Goal: Check status: Check status

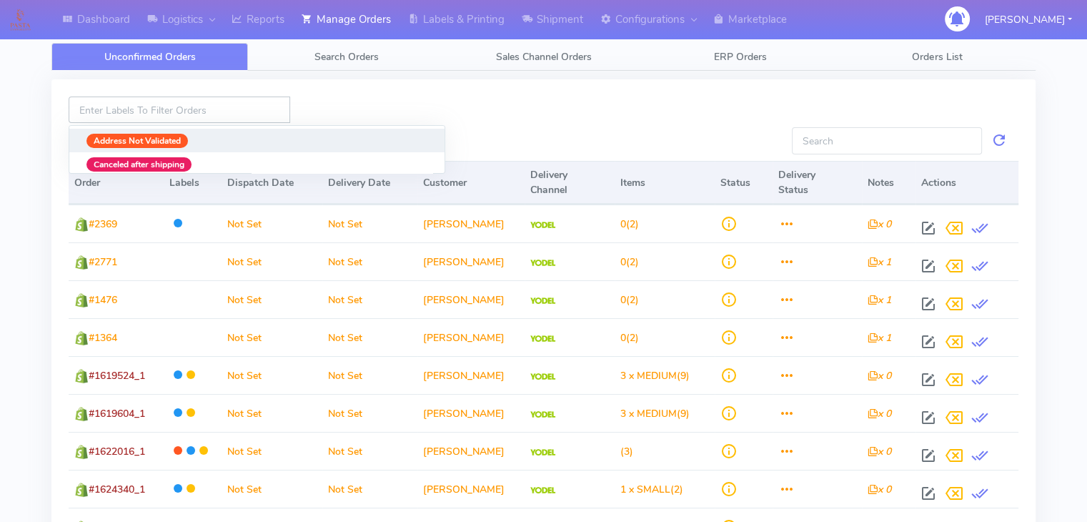
click at [194, 112] on input at bounding box center [180, 109] width 222 height 26
paste input "1619757"
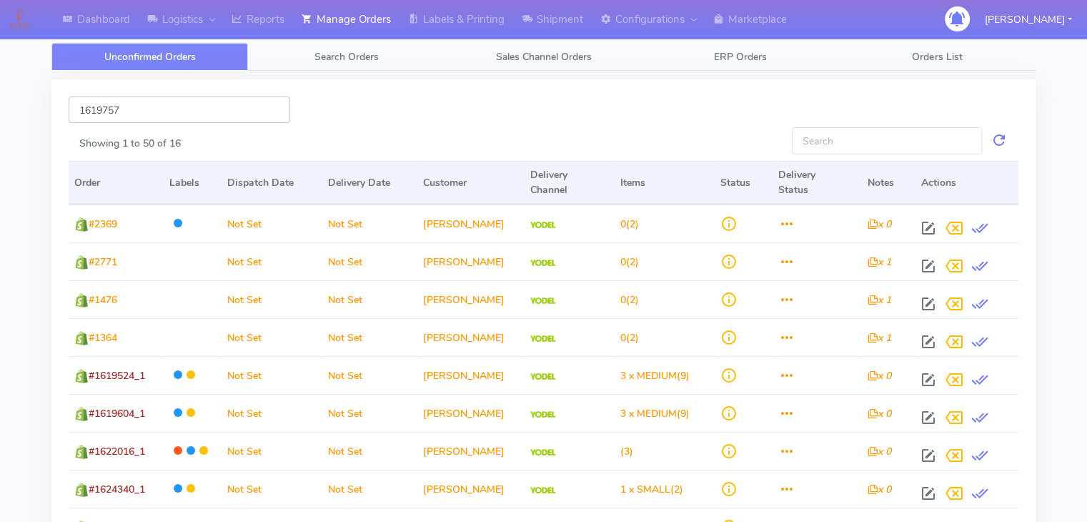
type input "1619757"
click at [196, 106] on input "1619757" at bounding box center [180, 109] width 222 height 26
click at [882, 133] on input "Showing 1 to 50 of 16" at bounding box center [887, 140] width 190 height 26
paste input "1619757"
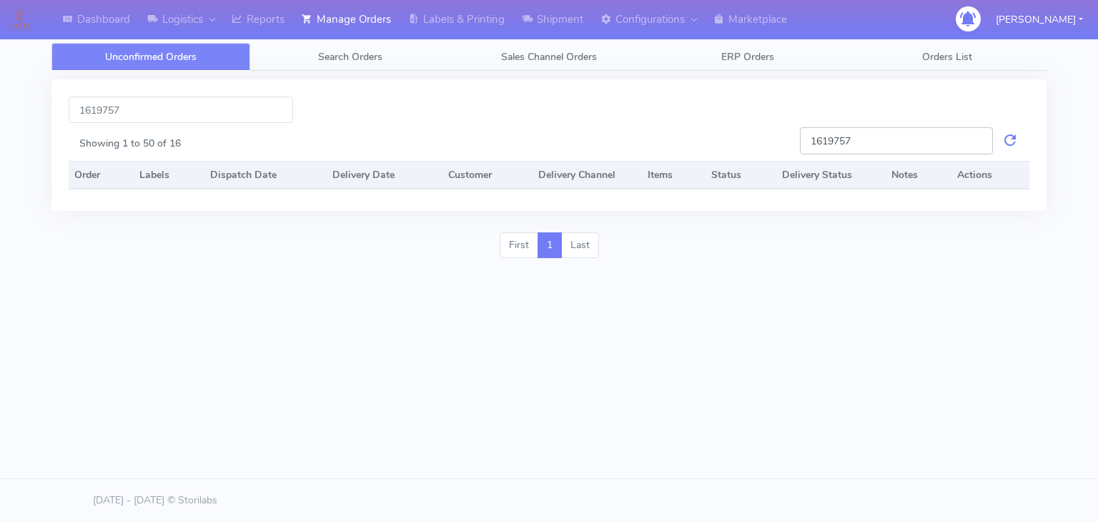
type input "1619757"
click at [274, 129] on div "Showing 1 to 50 of 16" at bounding box center [429, 141] width 720 height 29
click at [272, 121] on input "1619757" at bounding box center [181, 109] width 224 height 26
click at [326, 44] on link "Search Orders" at bounding box center [349, 57] width 199 height 28
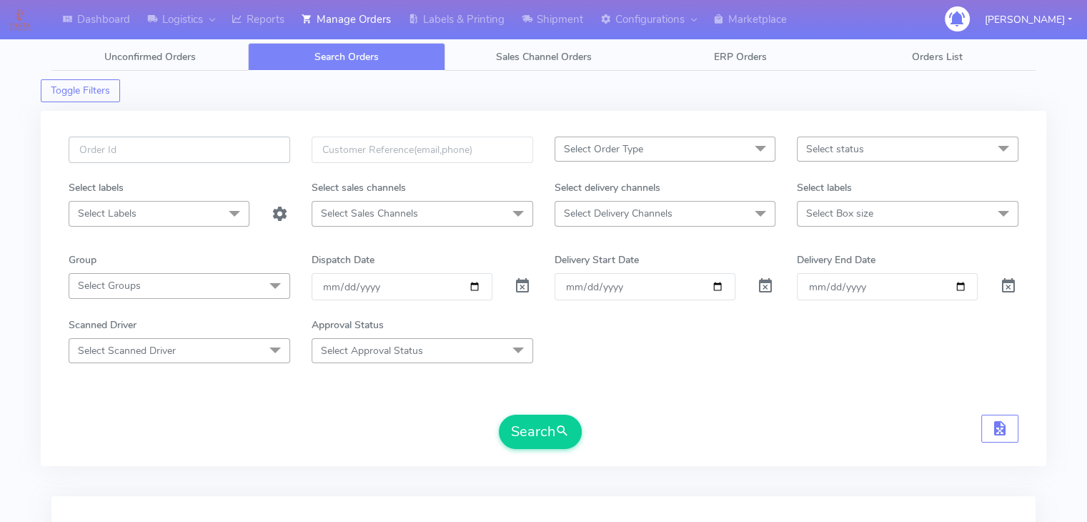
click at [214, 154] on input "text" at bounding box center [180, 149] width 222 height 26
paste input "1619757"
type input "1619757"
click at [499, 414] on button "Search" at bounding box center [540, 431] width 83 height 34
click at [499, 431] on button "Search" at bounding box center [540, 431] width 83 height 34
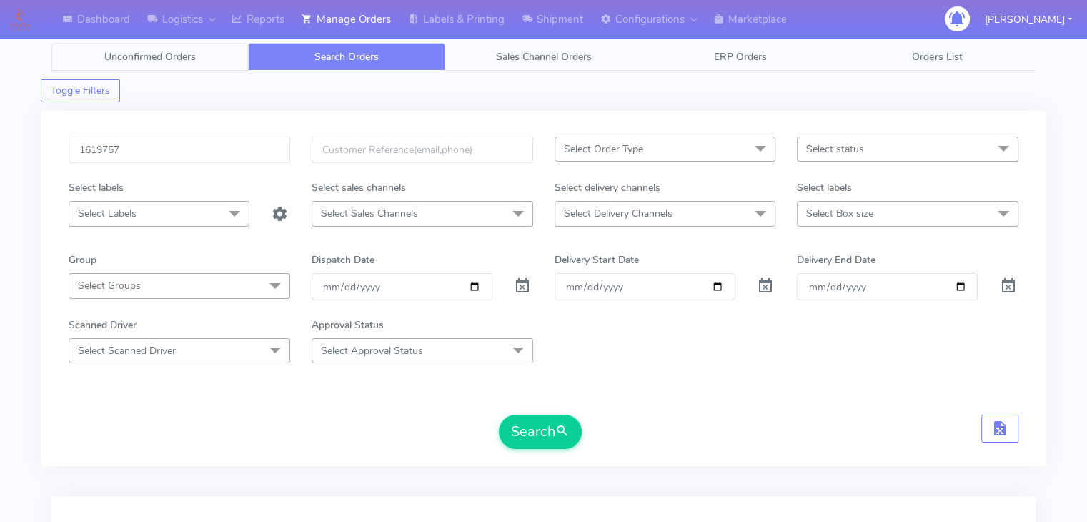
click at [216, 61] on link "Unconfirmed Orders" at bounding box center [149, 57] width 196 height 28
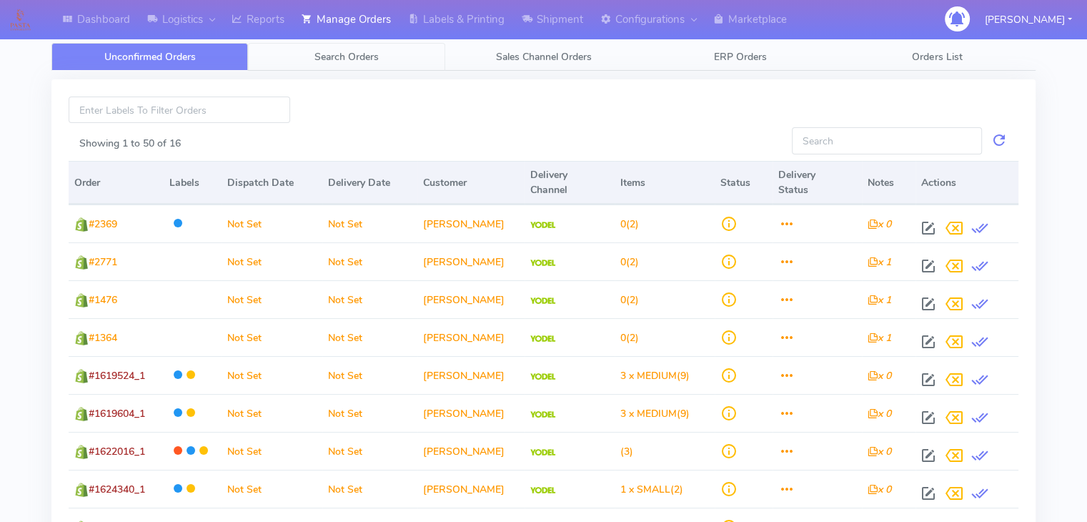
click at [346, 64] on link "Search Orders" at bounding box center [346, 57] width 196 height 28
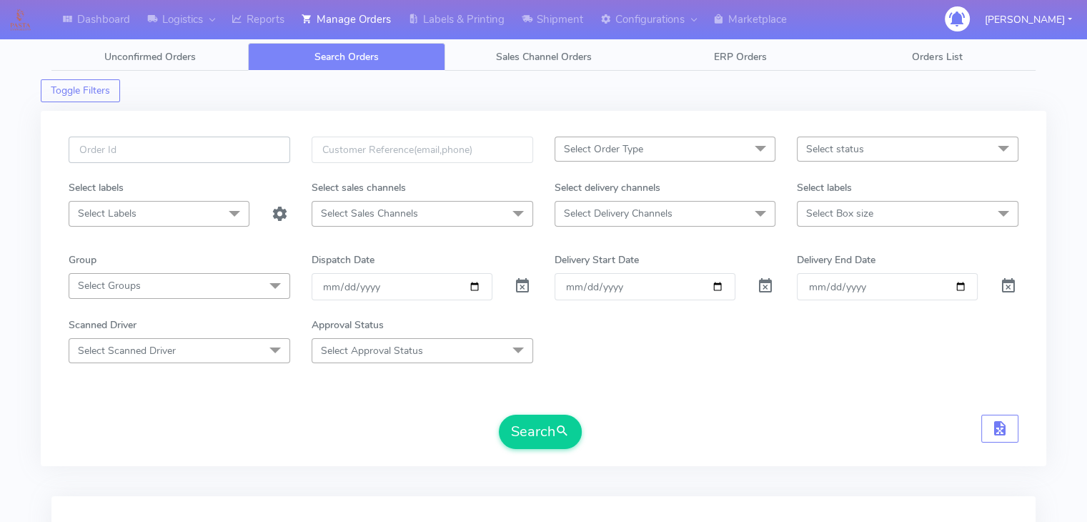
click at [236, 155] on input "text" at bounding box center [180, 149] width 222 height 26
type input "1619757"
click at [253, 155] on input "1619757" at bounding box center [180, 149] width 222 height 26
click at [417, 276] on input "[DATE]" at bounding box center [402, 286] width 181 height 26
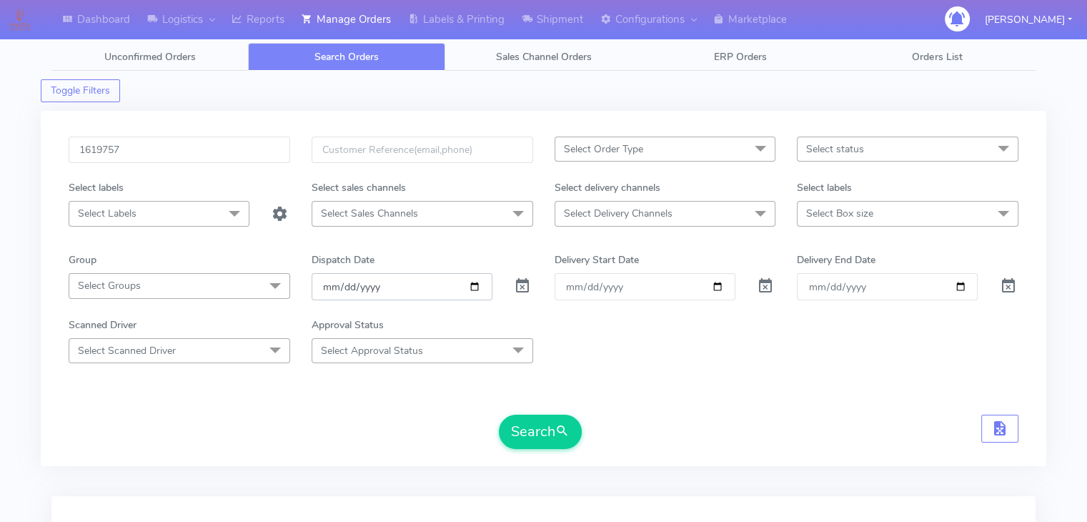
click at [422, 281] on input "[DATE]" at bounding box center [402, 286] width 181 height 26
click at [517, 284] on span at bounding box center [522, 289] width 17 height 14
click at [565, 430] on span "submit" at bounding box center [562, 431] width 14 height 19
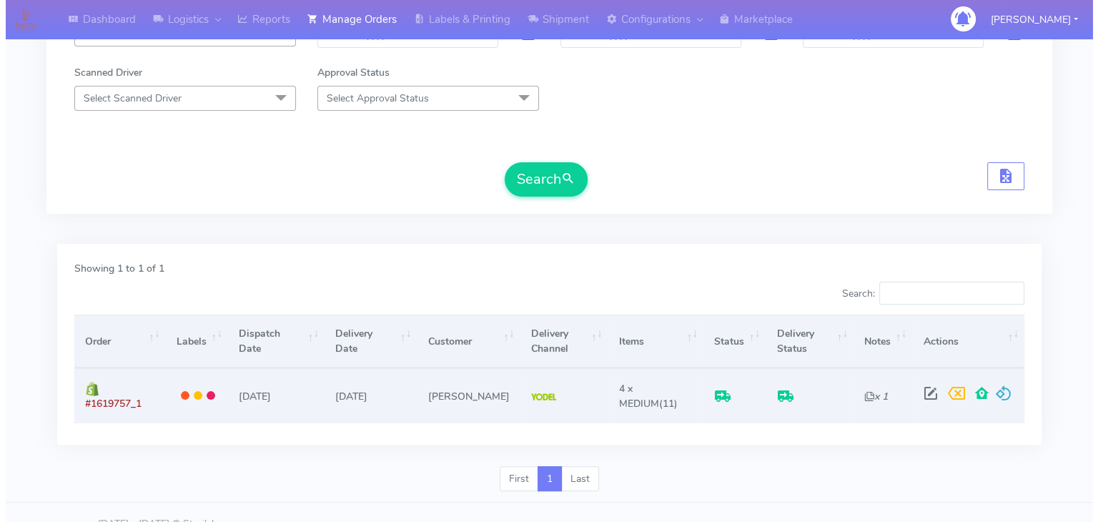
scroll to position [268, 0]
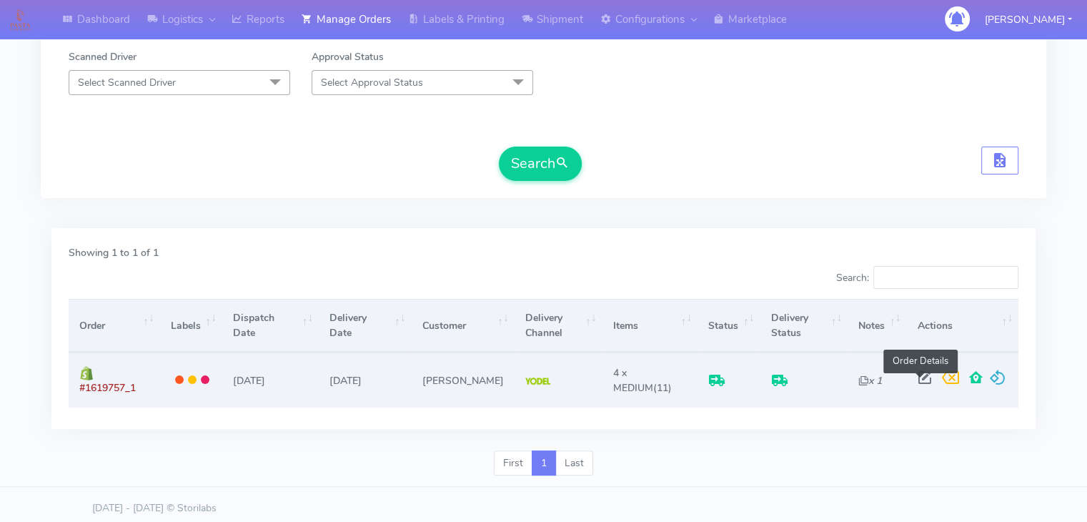
click at [918, 379] on span at bounding box center [924, 381] width 26 height 14
select select "5"
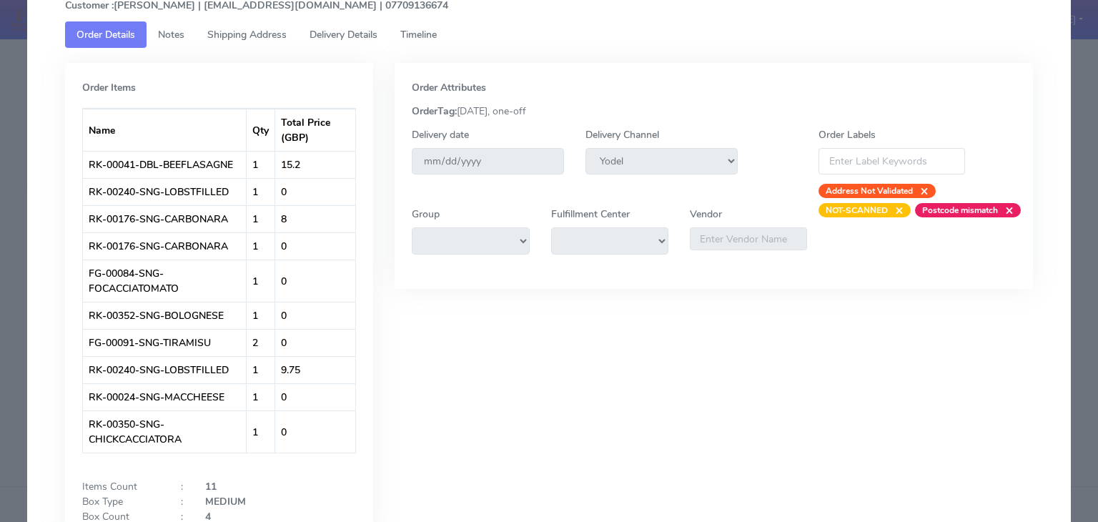
scroll to position [143, 0]
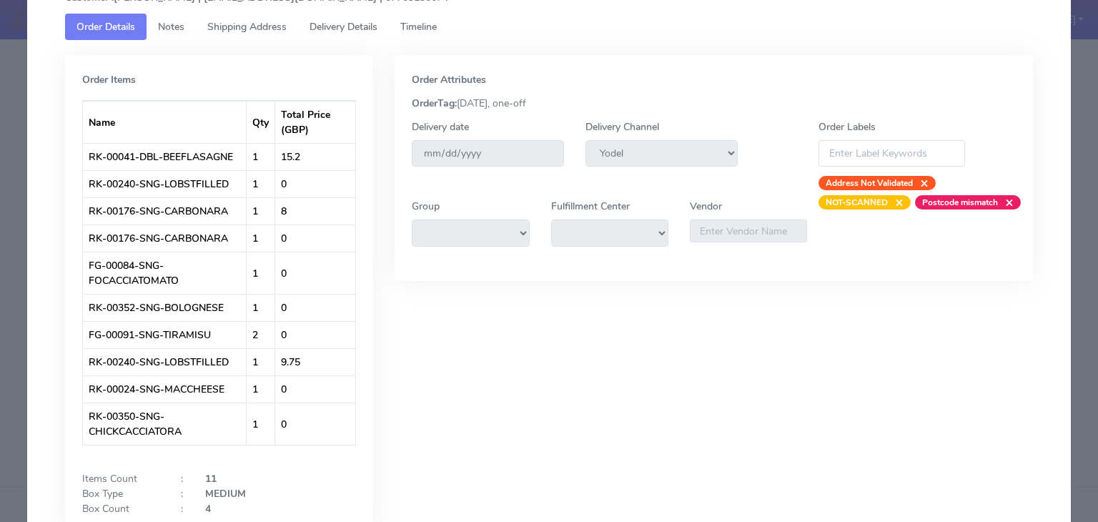
click at [423, 39] on link "Timeline" at bounding box center [418, 27] width 59 height 26
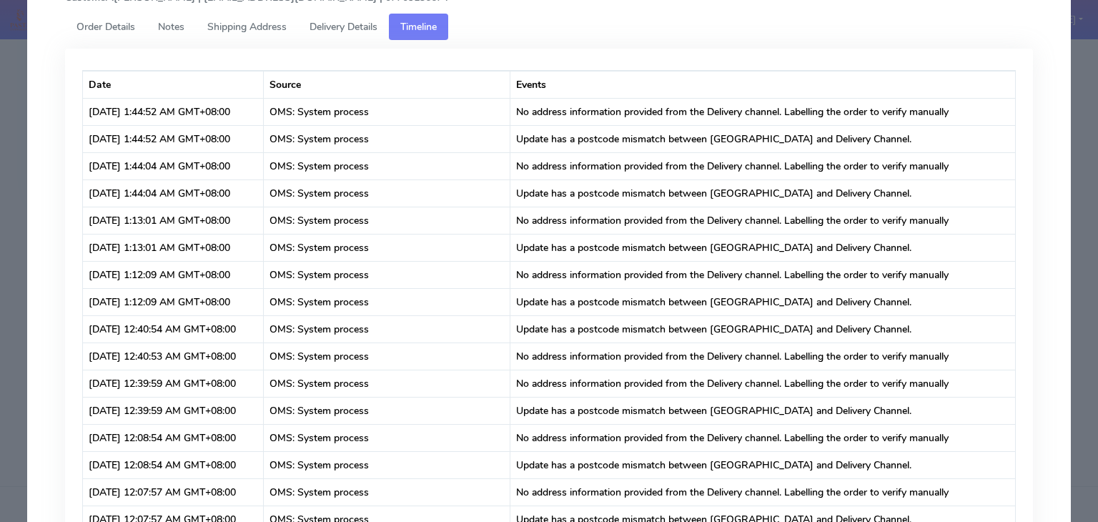
click at [352, 31] on span "Delivery Details" at bounding box center [343, 27] width 68 height 14
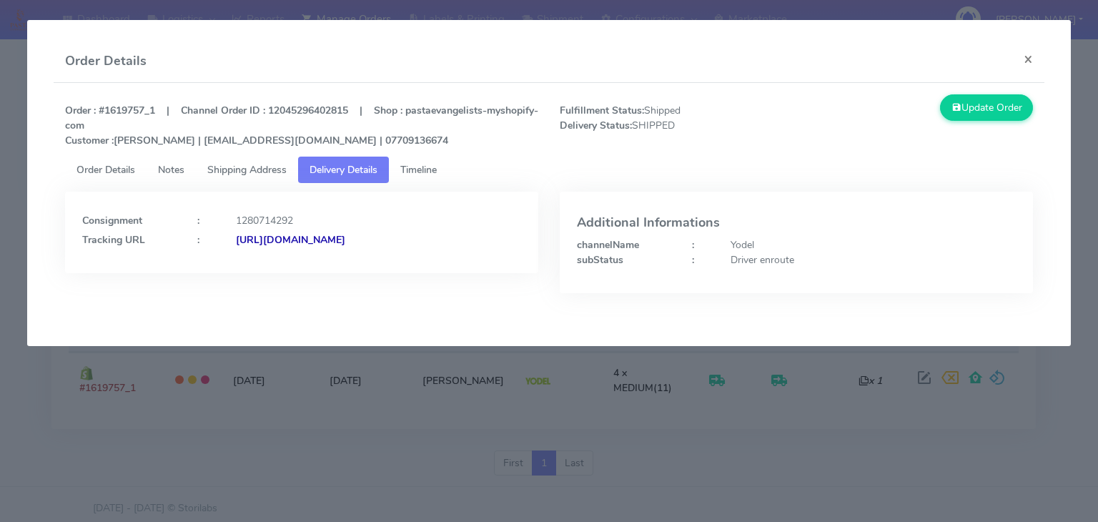
copy strong "/JJD0002249960890986"
drag, startPoint x: 520, startPoint y: 246, endPoint x: 388, endPoint y: 244, distance: 132.2
click at [388, 244] on div "https://www.yodel.co.uk/tracking/JJD0002249960890986" at bounding box center [378, 239] width 307 height 15
click at [486, 261] on div "Consignment : 1280714292 Tracking URL : https://www.yodel.co.uk/tracking/JJD000…" at bounding box center [301, 231] width 473 height 81
drag, startPoint x: 500, startPoint y: 252, endPoint x: 392, endPoint y: 249, distance: 108.6
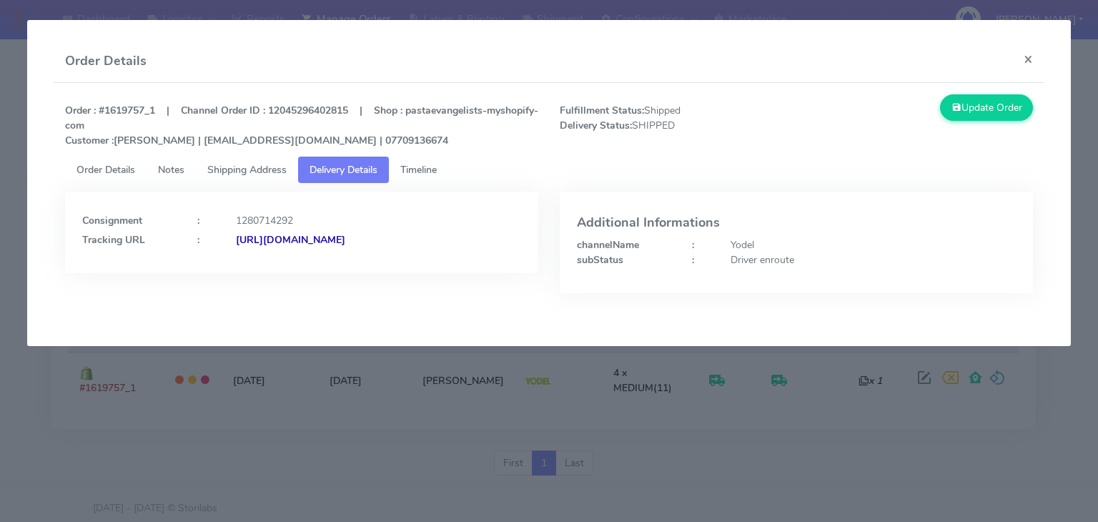
click at [392, 249] on div "Consignment : 1280714292 Tracking URL : https://www.yodel.co.uk/tracking/JJD000…" at bounding box center [301, 231] width 473 height 81
copy strong "JJD0002249960890986"
